Goal: Transaction & Acquisition: Purchase product/service

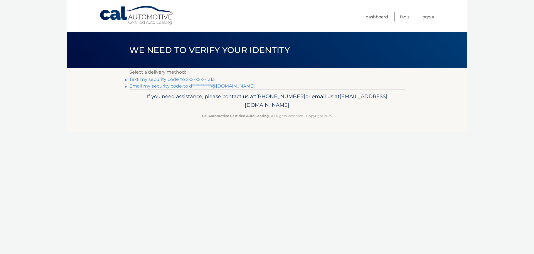
click at [133, 80] on link "Text my security code to xxx-xxx-4213" at bounding box center [171, 79] width 85 height 5
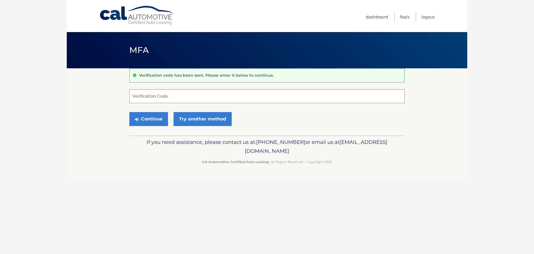
click at [143, 94] on input "Verification Code" at bounding box center [266, 96] width 275 height 14
type input "492049"
click at [154, 123] on button "Continue" at bounding box center [148, 119] width 39 height 14
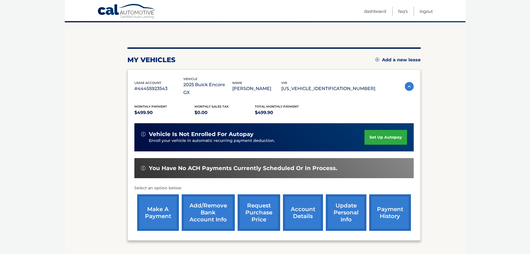
scroll to position [56, 0]
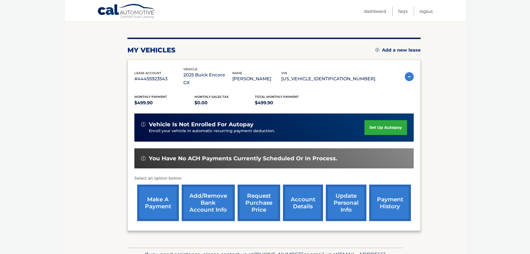
click at [160, 200] on link "make a payment" at bounding box center [158, 202] width 42 height 36
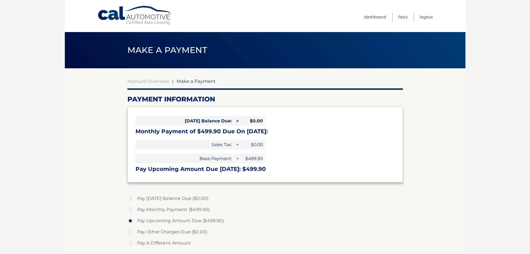
select select "MmJhMGMyMjctN2VlZS00MDQzLThlOWMtYTBhOTFiOGVhMjk2"
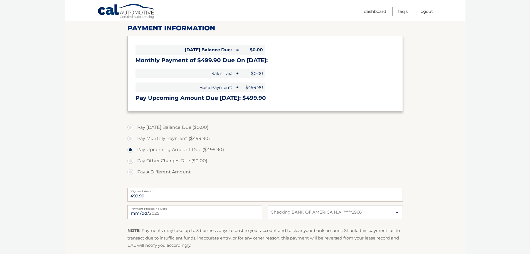
scroll to position [83, 0]
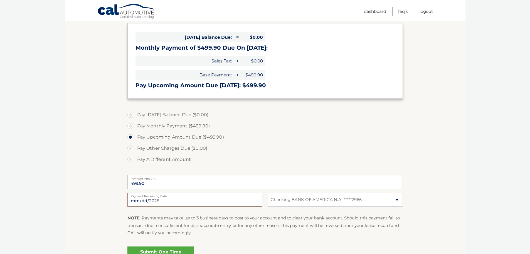
click at [157, 201] on input "2025-08-18" at bounding box center [194, 199] width 135 height 14
type input "2025-08-27"
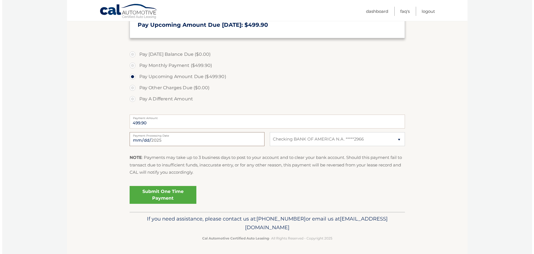
scroll to position [144, 0]
click at [165, 196] on link "Submit One Time Payment" at bounding box center [160, 194] width 67 height 18
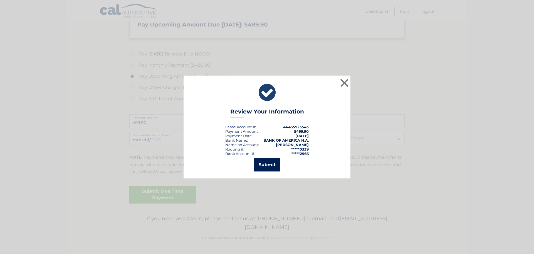
click at [257, 165] on button "Submit" at bounding box center [267, 164] width 26 height 13
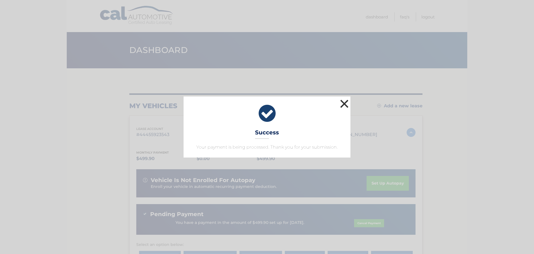
click at [345, 104] on button "×" at bounding box center [344, 103] width 11 height 11
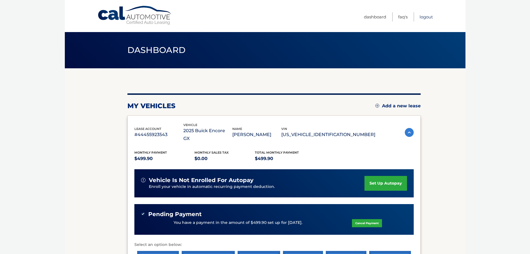
click at [427, 18] on link "Logout" at bounding box center [426, 16] width 13 height 9
